Goal: Information Seeking & Learning: Learn about a topic

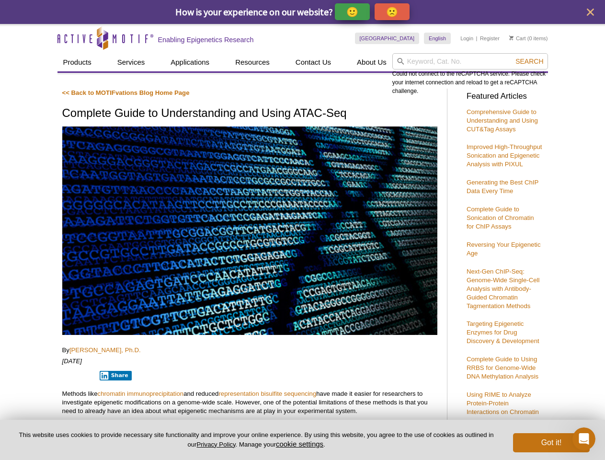
click at [353, 12] on p "🙂" at bounding box center [353, 12] width 12 height 12
click at [394, 12] on span "Give Feedback" at bounding box center [390, 11] width 57 height 11
click at [591, 12] on icon "close" at bounding box center [590, 12] width 7 height 7
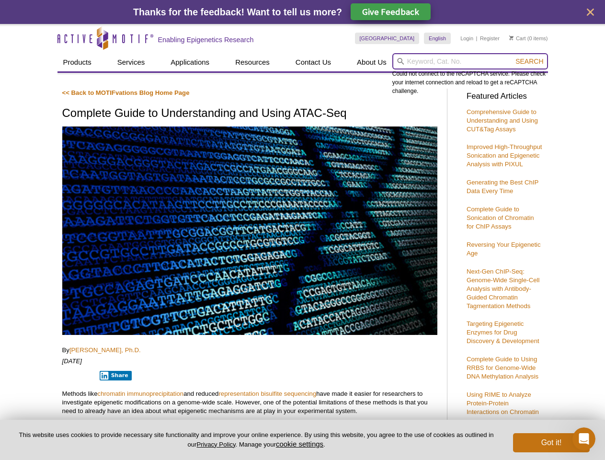
click at [470, 61] on input "search" at bounding box center [471, 61] width 156 height 16
click at [530, 61] on div "Could not connect to the reCAPTCHA service. Please check your internet connecti…" at bounding box center [471, 74] width 156 height 42
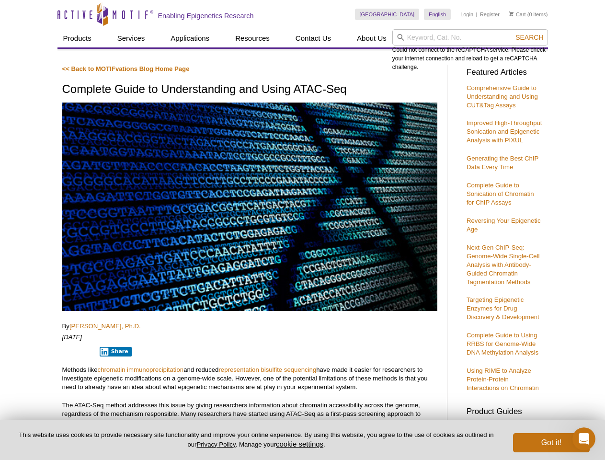
click at [114, 375] on p "Methods like chromatin immunoprecipitation and reduced representation bisulfite…" at bounding box center [249, 379] width 375 height 26
click at [301, 444] on button "cookie settings" at bounding box center [299, 444] width 47 height 8
